Goal: Task Accomplishment & Management: Use online tool/utility

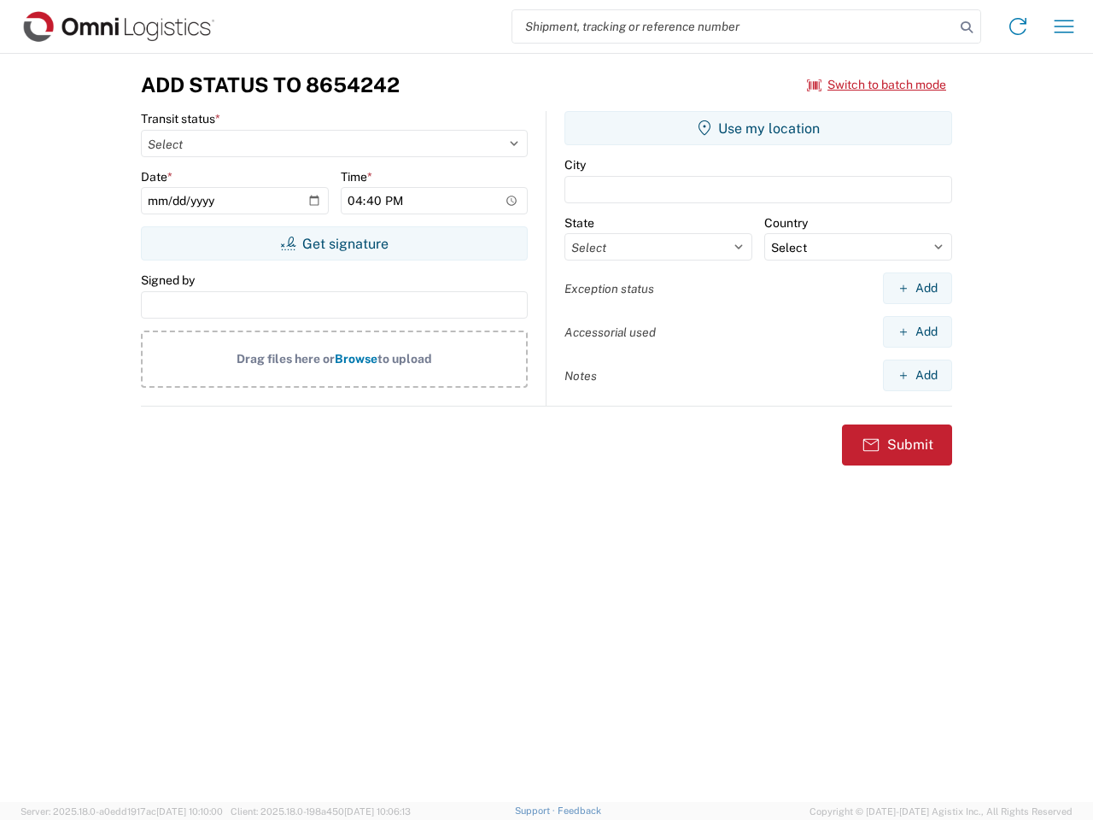
click at [733, 26] on input "search" at bounding box center [733, 26] width 442 height 32
click at [967, 27] on icon at bounding box center [967, 27] width 24 height 24
click at [1018, 26] on icon at bounding box center [1017, 26] width 27 height 27
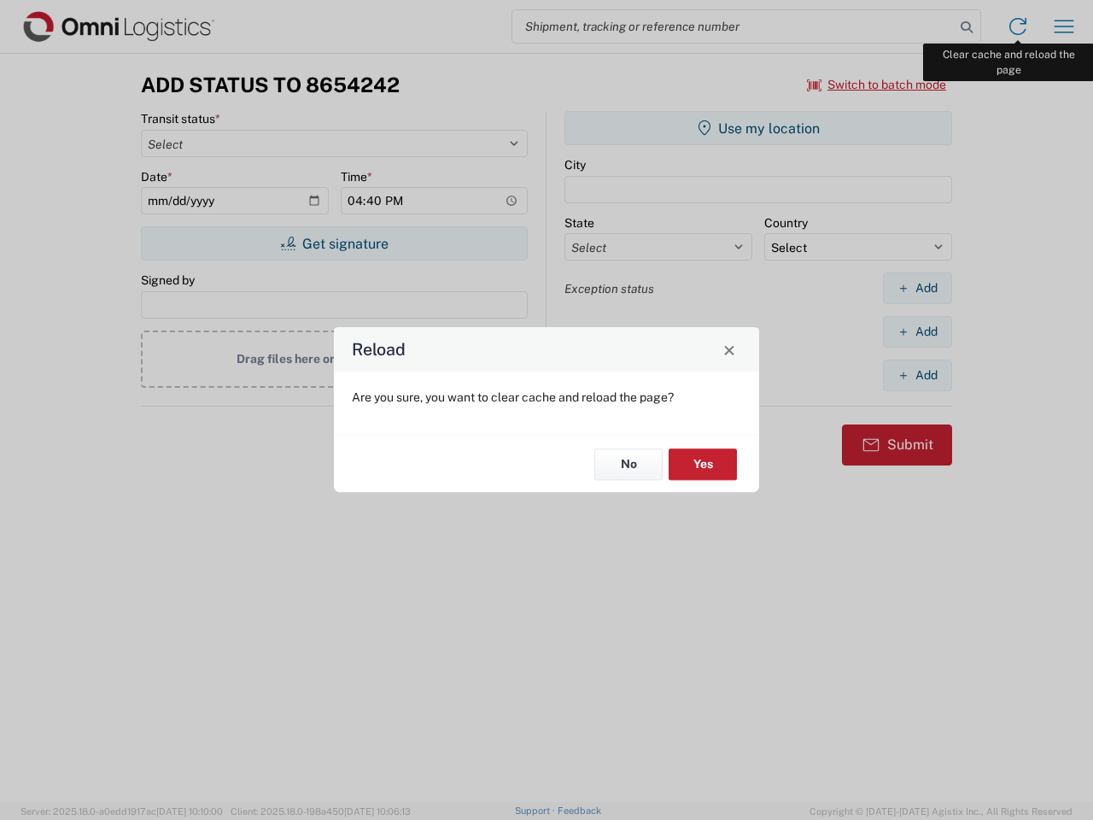
click at [1064, 26] on div "Reload Are you sure, you want to clear cache and reload the page? No Yes" at bounding box center [546, 410] width 1093 height 820
click at [877, 85] on div "Reload Are you sure, you want to clear cache and reload the page? No Yes" at bounding box center [546, 410] width 1093 height 820
click at [334, 243] on div "Reload Are you sure, you want to clear cache and reload the page? No Yes" at bounding box center [546, 410] width 1093 height 820
click at [758, 128] on div "Reload Are you sure, you want to clear cache and reload the page? No Yes" at bounding box center [546, 410] width 1093 height 820
click at [917, 288] on div "Reload Are you sure, you want to clear cache and reload the page? No Yes" at bounding box center [546, 410] width 1093 height 820
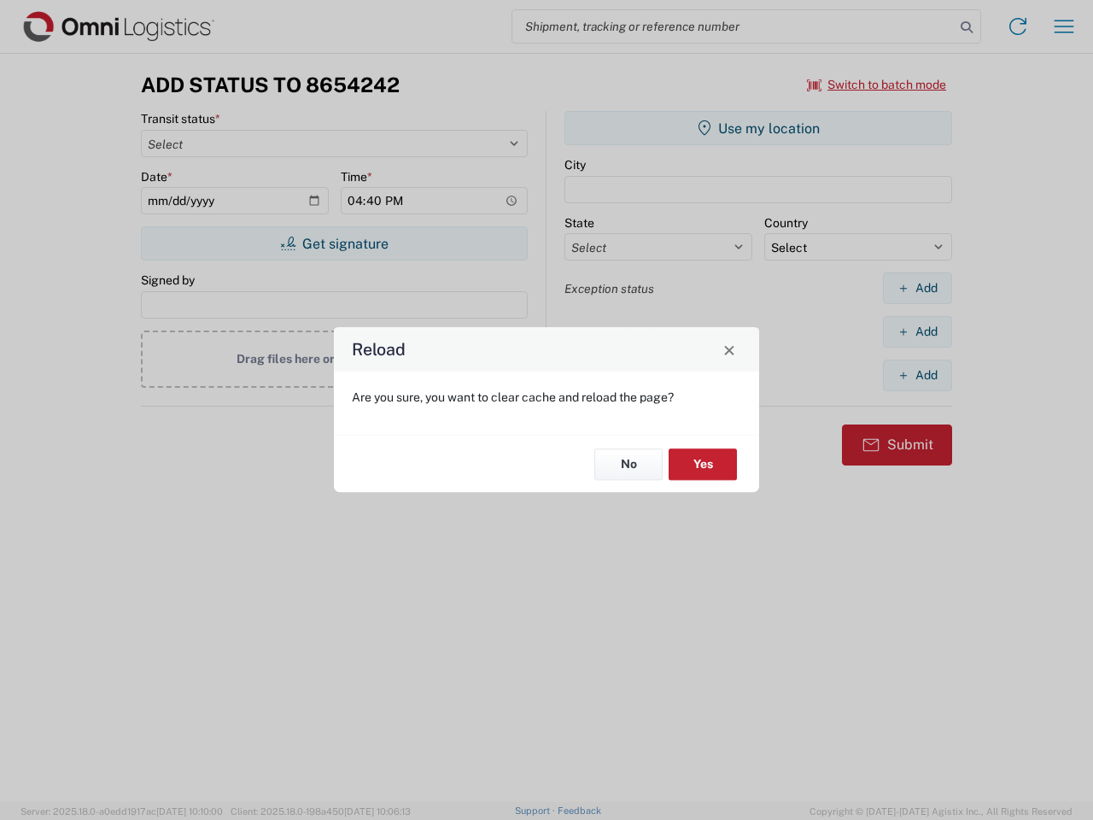
click at [917, 331] on div "Reload Are you sure, you want to clear cache and reload the page? No Yes" at bounding box center [546, 410] width 1093 height 820
click at [917, 375] on div "Reload Are you sure, you want to clear cache and reload the page? No Yes" at bounding box center [546, 410] width 1093 height 820
